Goal: Information Seeking & Learning: Learn about a topic

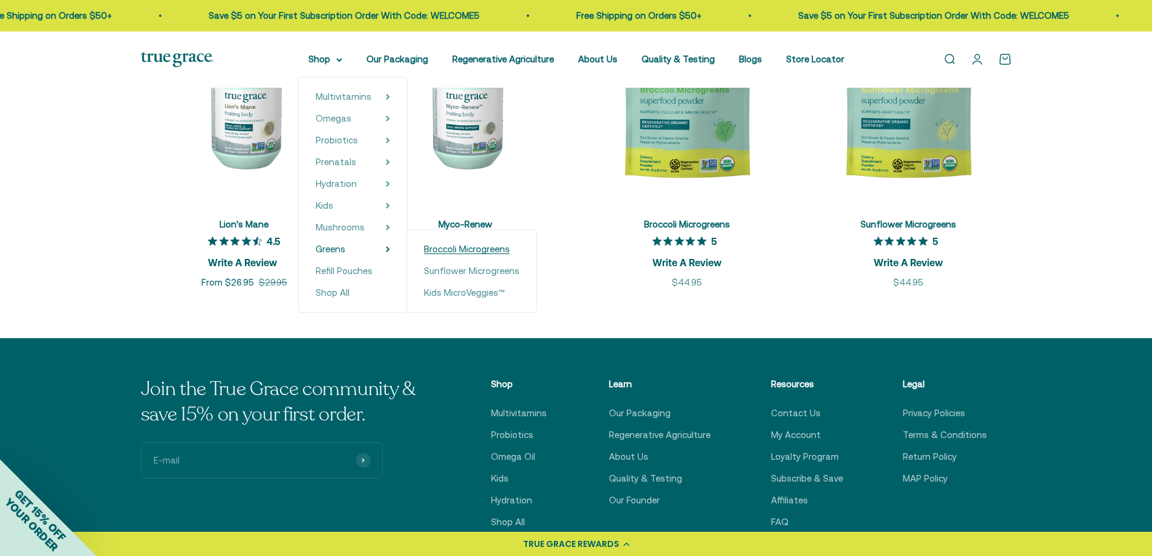
click at [469, 249] on span "Broccoli Microgreens" at bounding box center [467, 249] width 86 height 10
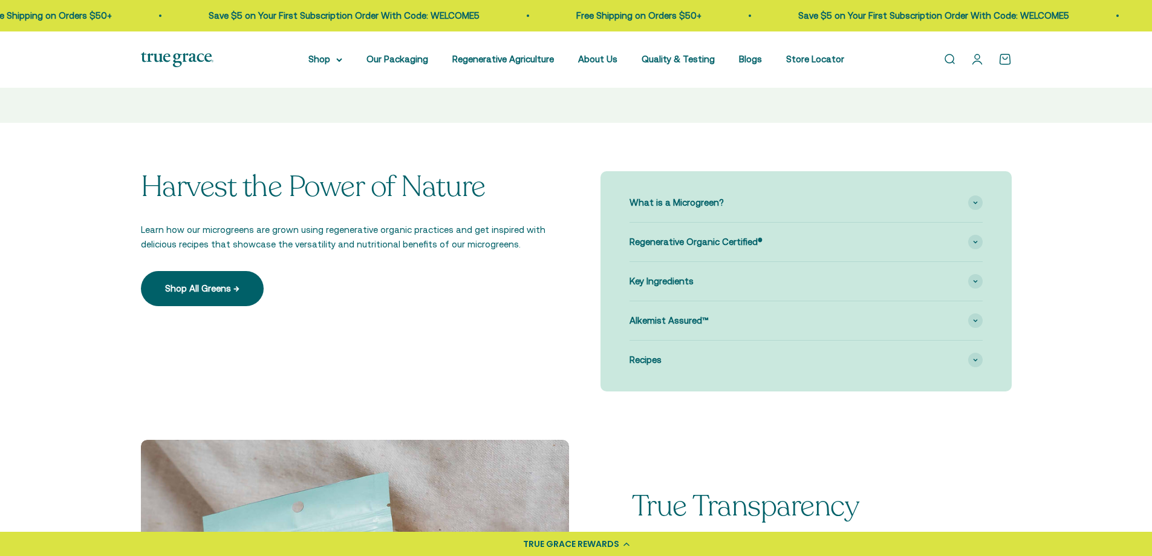
scroll to position [847, 0]
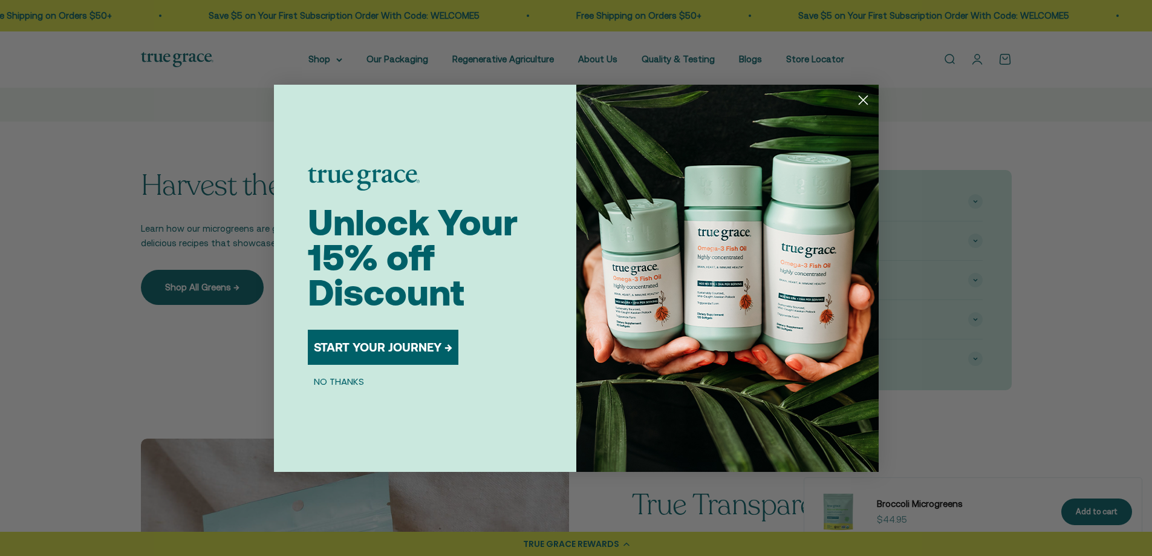
click at [861, 99] on circle "Close dialog" at bounding box center [863, 100] width 20 height 20
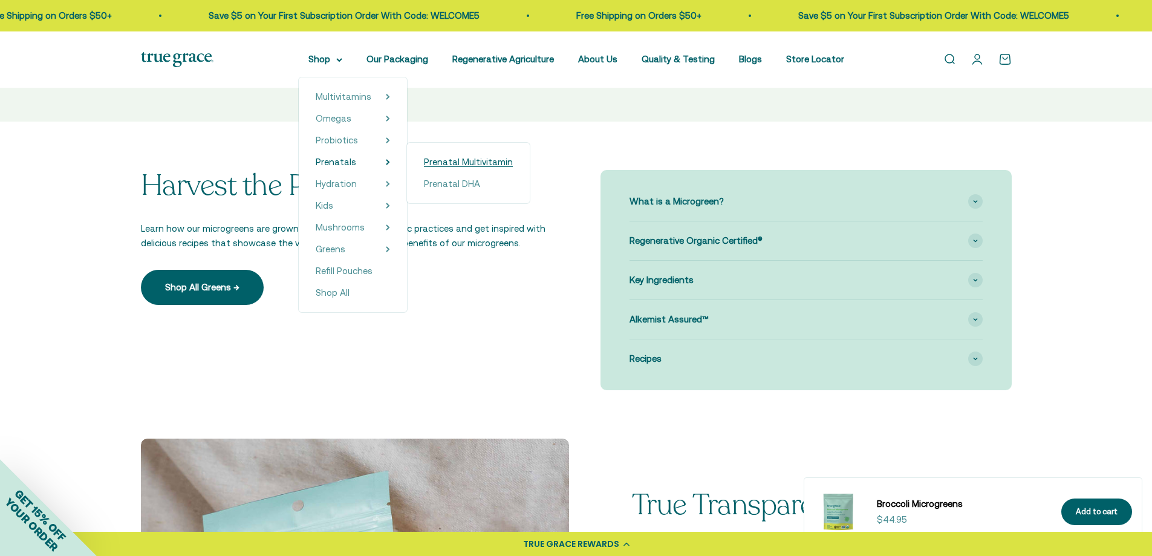
click at [472, 162] on span "Prenatal Multivitamin" at bounding box center [468, 162] width 89 height 10
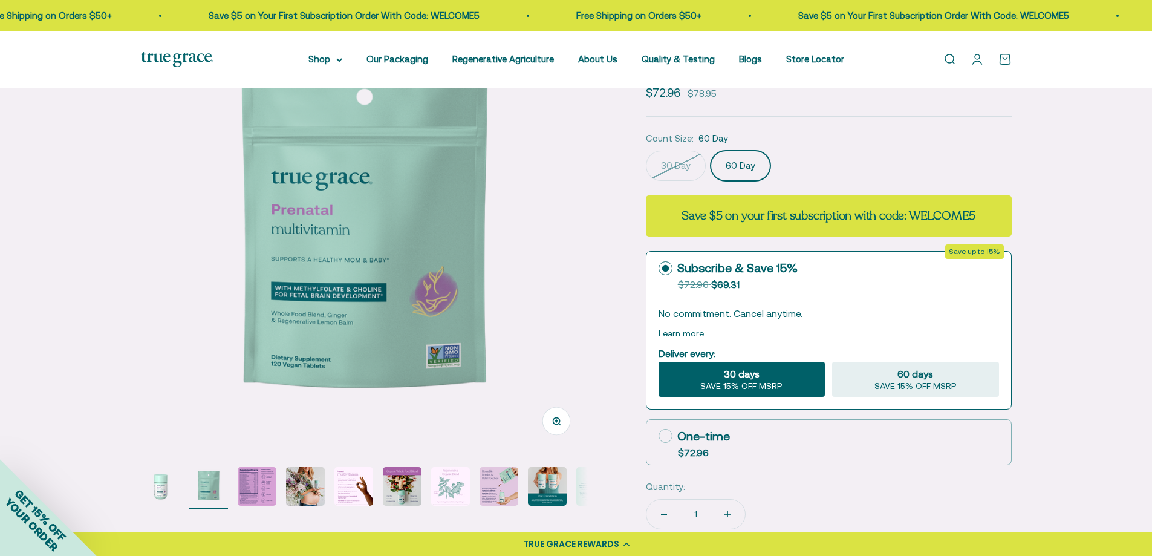
scroll to position [242, 0]
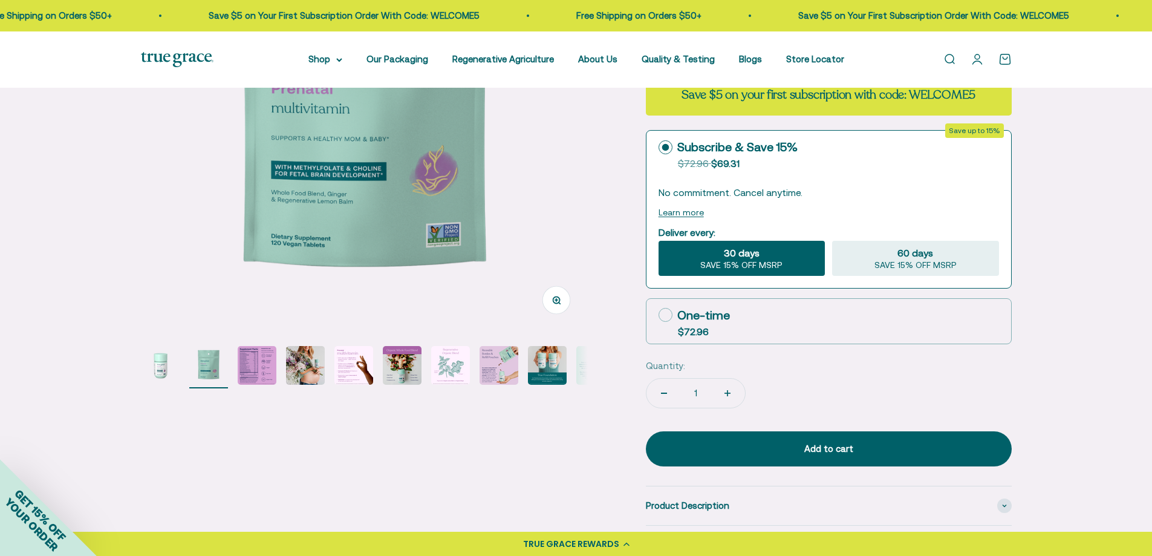
click at [249, 361] on img "Go to item 3" at bounding box center [257, 365] width 39 height 39
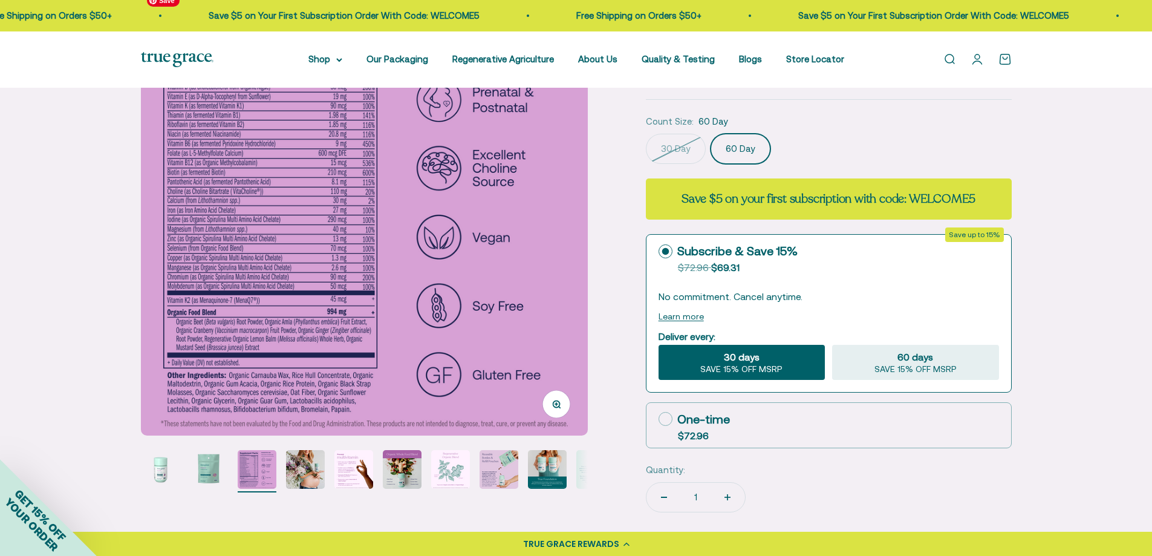
scroll to position [181, 0]
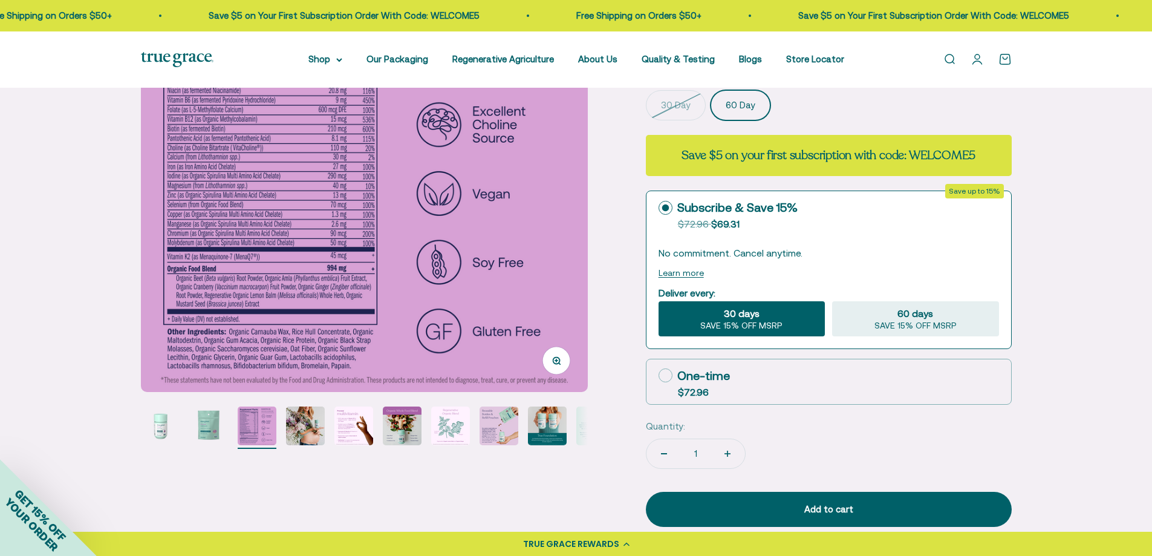
click at [455, 426] on img "Go to item 7" at bounding box center [450, 425] width 39 height 39
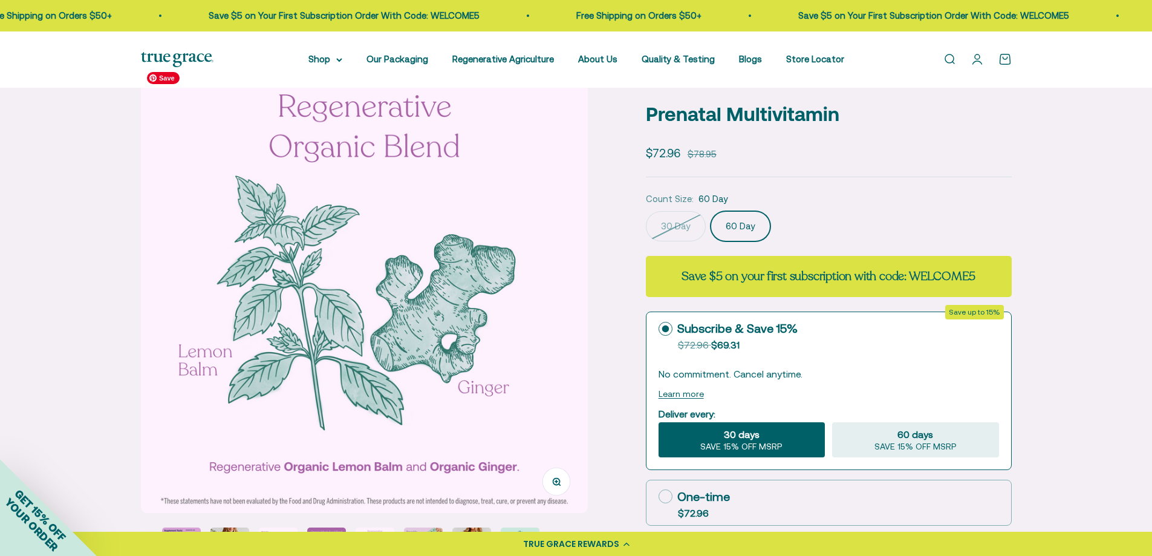
scroll to position [0, 0]
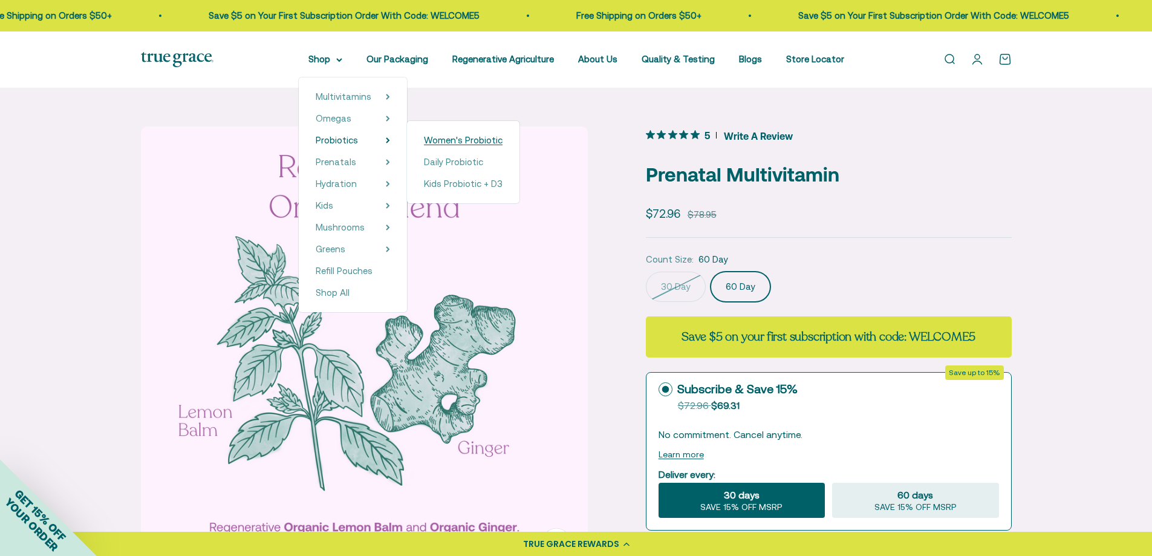
click at [459, 143] on span "Women's Probiotic" at bounding box center [463, 140] width 79 height 10
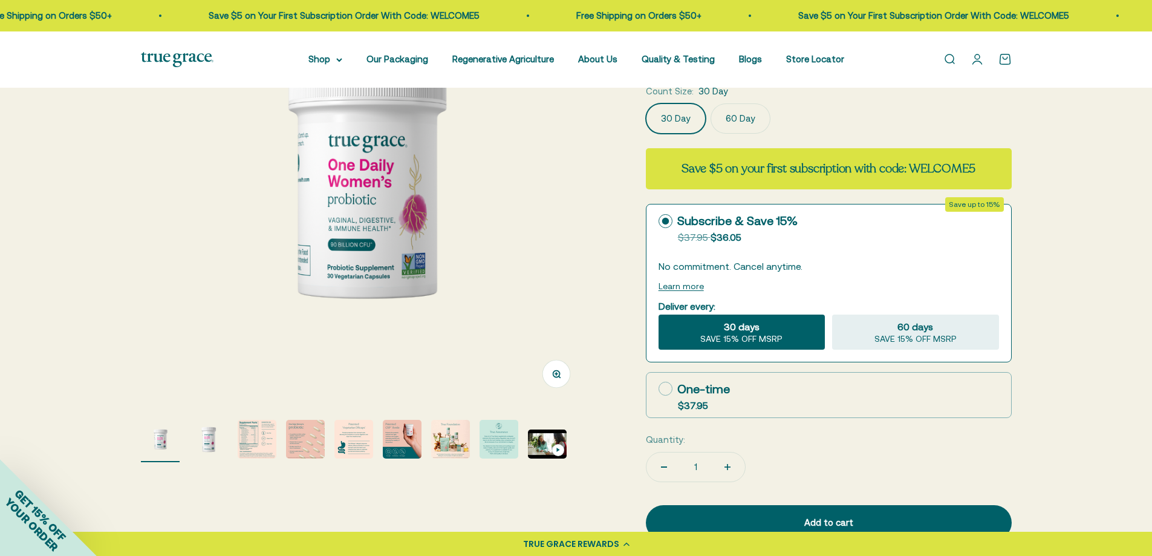
scroll to position [181, 0]
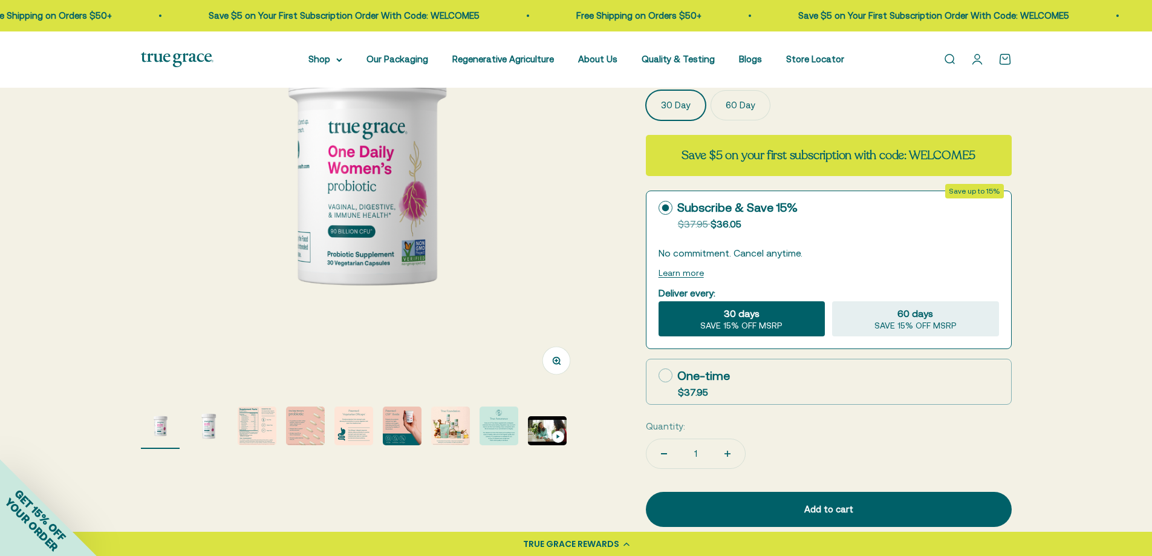
click at [296, 426] on img "Go to item 4" at bounding box center [305, 425] width 39 height 39
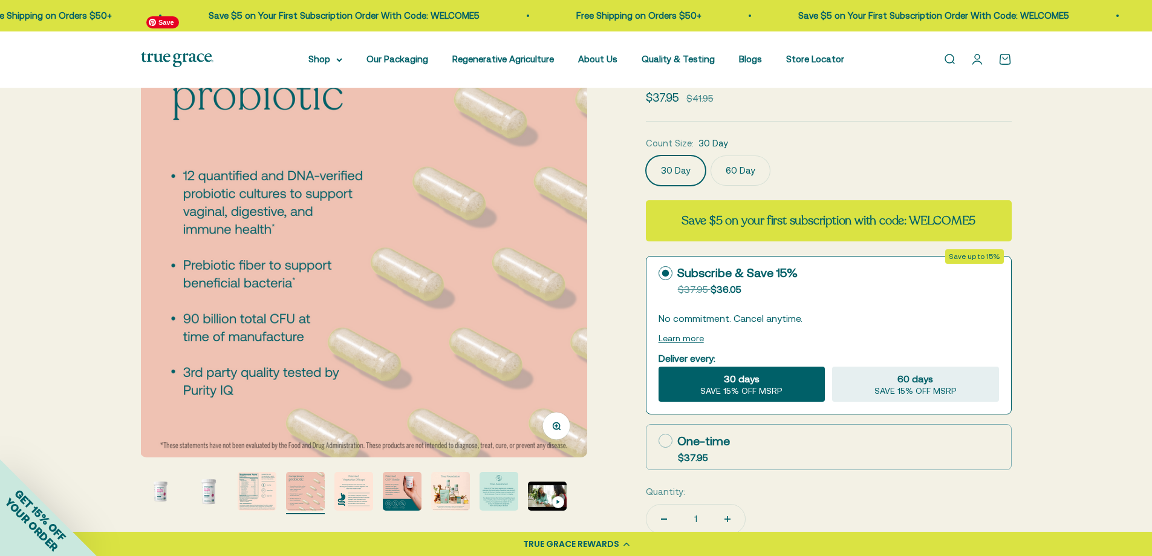
scroll to position [0, 0]
